Goal: Register for event/course

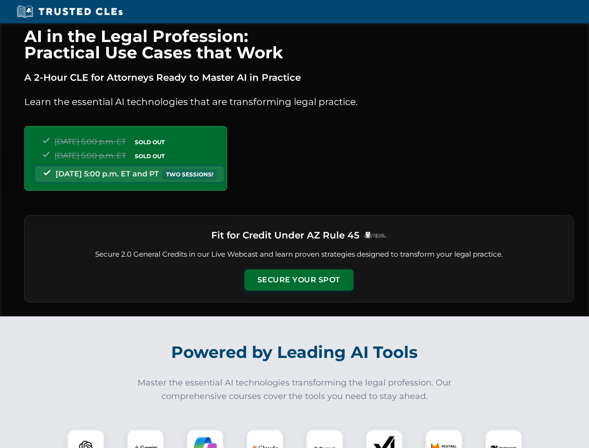
click at [298, 280] on button "Secure Your Spot" at bounding box center [298, 279] width 109 height 21
click at [86, 438] on img at bounding box center [85, 447] width 27 height 27
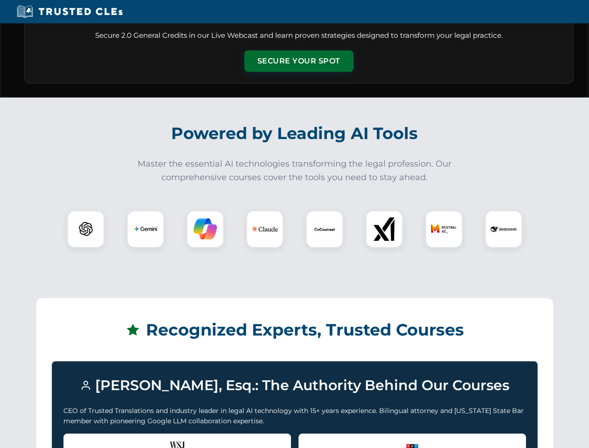
click at [145, 438] on div "Recognized by the WSJ [PERSON_NAME] was featured for his expertise in AI legal …" at bounding box center [176, 451] width 227 height 37
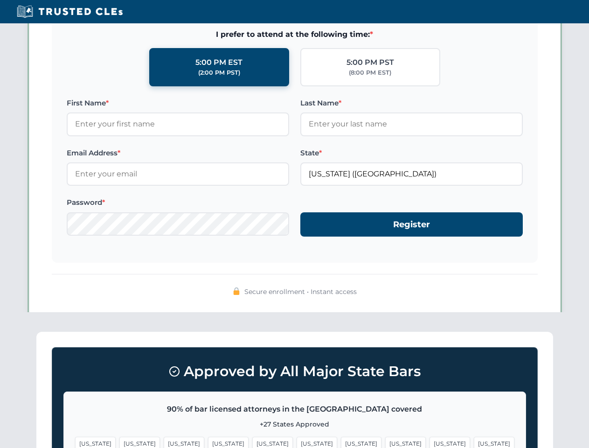
click at [341, 438] on span "[US_STATE]" at bounding box center [361, 443] width 41 height 14
click at [429, 438] on span "[US_STATE]" at bounding box center [449, 443] width 41 height 14
